Goal: Task Accomplishment & Management: Complete application form

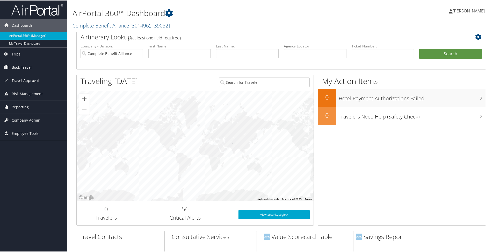
click at [27, 69] on span "Book Travel" at bounding box center [22, 66] width 20 height 13
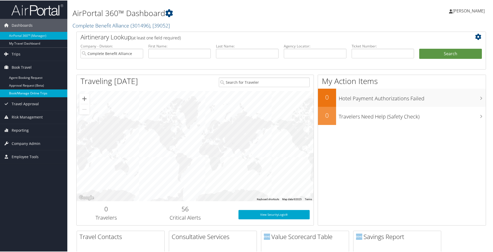
click at [30, 95] on link "Book/Manage Online Trips" at bounding box center [33, 93] width 67 height 8
click at [30, 141] on span "Company Admin" at bounding box center [26, 143] width 29 height 13
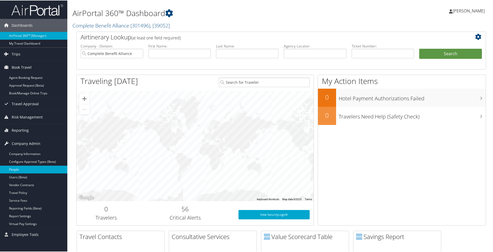
click at [37, 169] on link "People" at bounding box center [33, 169] width 67 height 8
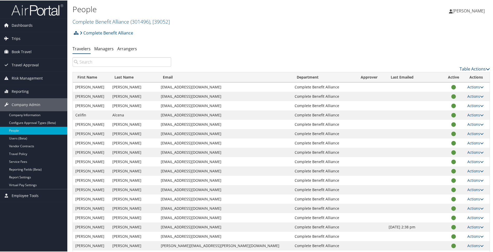
click at [110, 62] on input "search" at bounding box center [122, 61] width 99 height 9
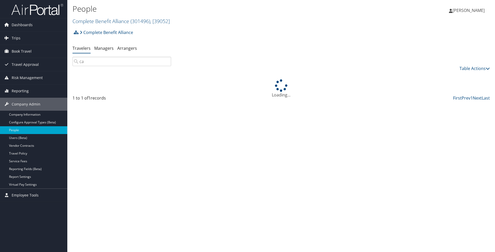
type input "c"
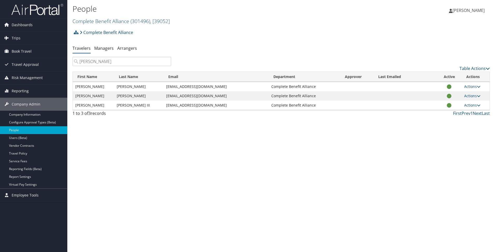
type input "zambrano"
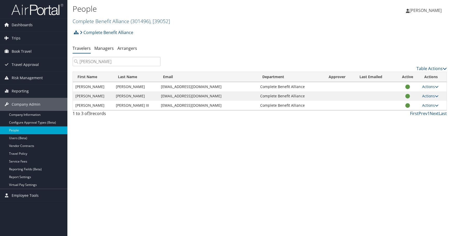
click at [157, 62] on input "zambrano" at bounding box center [117, 61] width 88 height 9
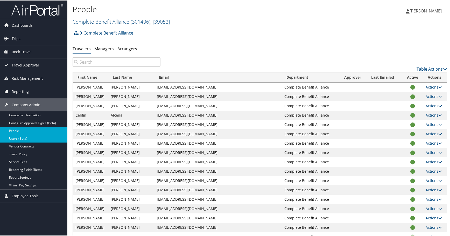
click at [19, 140] on link "Users (Beta)" at bounding box center [33, 138] width 67 height 8
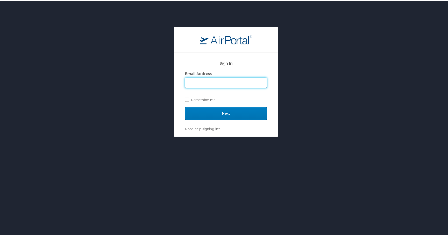
type input "[EMAIL_ADDRESS][DOMAIN_NAME]"
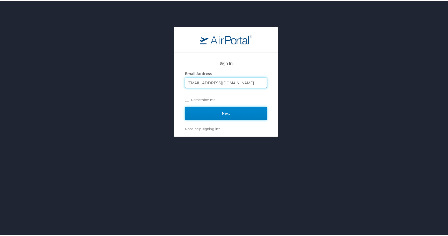
click at [222, 110] on input "Next" at bounding box center [226, 112] width 82 height 13
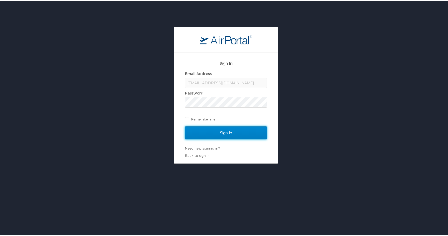
click at [232, 130] on input "Sign In" at bounding box center [226, 131] width 82 height 13
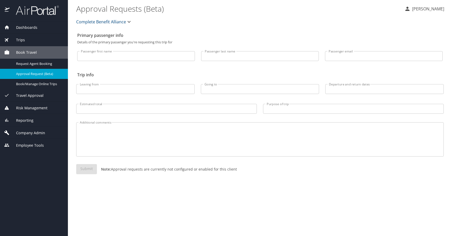
click at [38, 132] on span "Company Admin" at bounding box center [27, 133] width 35 height 6
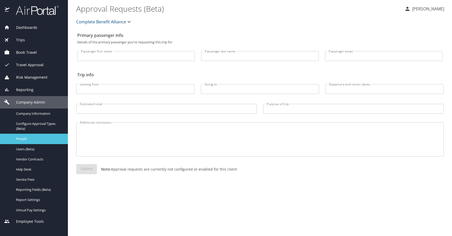
click at [27, 136] on div "People" at bounding box center [34, 139] width 60 height 6
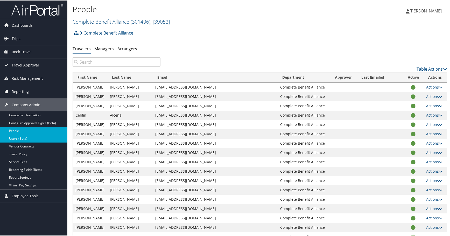
click at [31, 139] on link "Users (Beta)" at bounding box center [33, 138] width 67 height 8
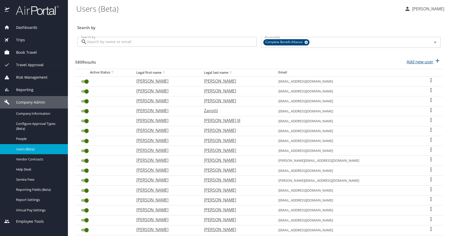
click at [417, 59] on p "Add new user" at bounding box center [420, 62] width 27 height 6
select select "US"
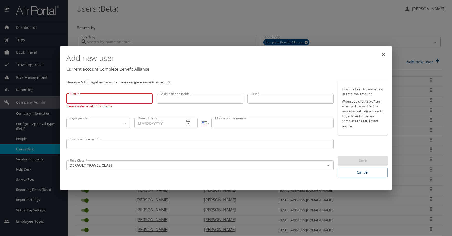
drag, startPoint x: 111, startPoint y: 102, endPoint x: 109, endPoint y: 97, distance: 4.7
click at [111, 100] on input "First *" at bounding box center [109, 99] width 86 height 10
type input "Kwame"
type input "Williams"
type input "11/14/1976"
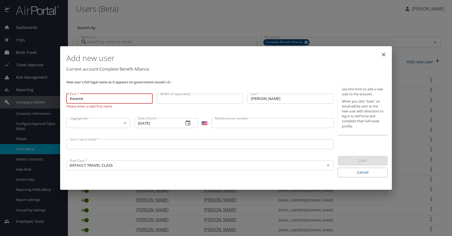
type input "(678) 492-9822"
type input "akwamewilliams@gmail.com"
type input "Kwame"
click at [383, 54] on icon "close" at bounding box center [384, 55] width 4 height 4
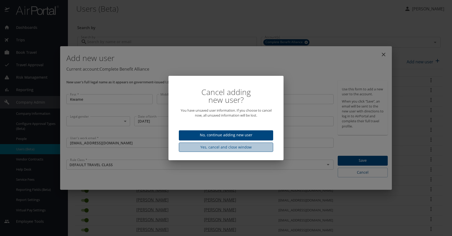
click at [248, 146] on span "Yes, cancel and close window" at bounding box center [226, 147] width 86 height 6
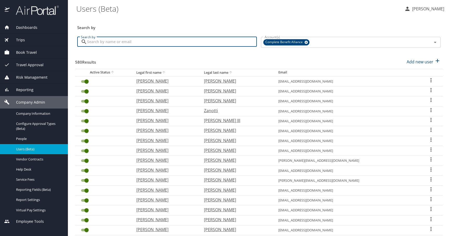
drag, startPoint x: 216, startPoint y: 39, endPoint x: 213, endPoint y: 41, distance: 4.2
click at [213, 41] on input "Search by" at bounding box center [172, 42] width 170 height 10
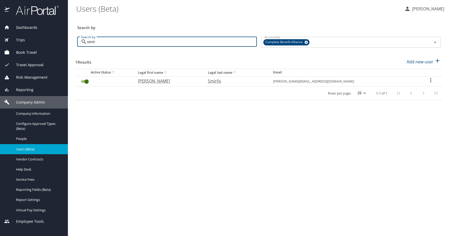
type input "smir"
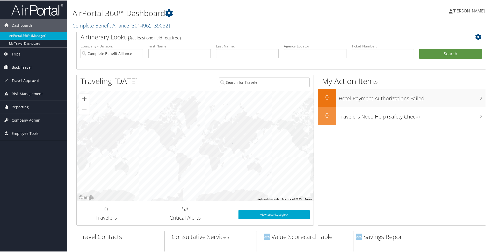
click at [31, 68] on span "Book Travel" at bounding box center [22, 66] width 20 height 13
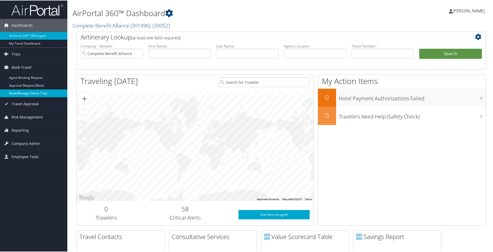
click at [31, 90] on link "Book/Manage Online Trips" at bounding box center [33, 93] width 67 height 8
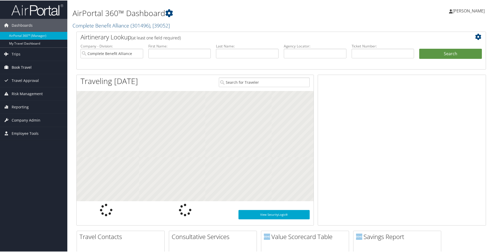
click at [13, 66] on span "Book Travel" at bounding box center [22, 66] width 20 height 13
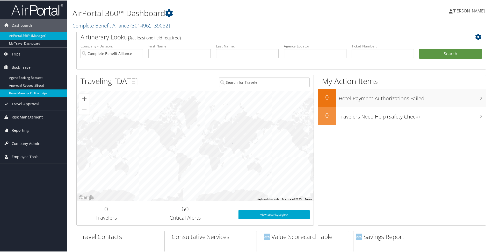
click at [36, 91] on link "Book/Manage Online Trips" at bounding box center [33, 93] width 67 height 8
